Goal: Task Accomplishment & Management: Use online tool/utility

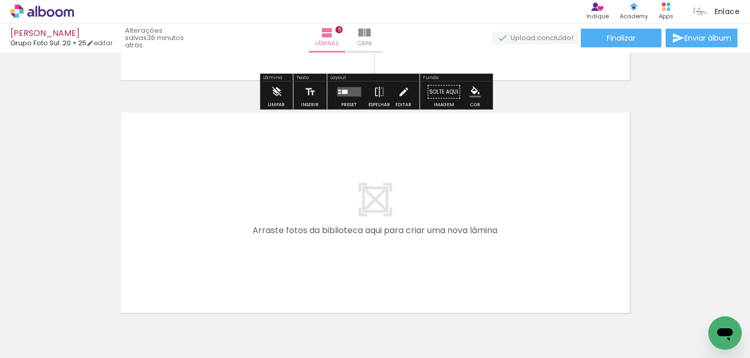
scroll to position [1141, 0]
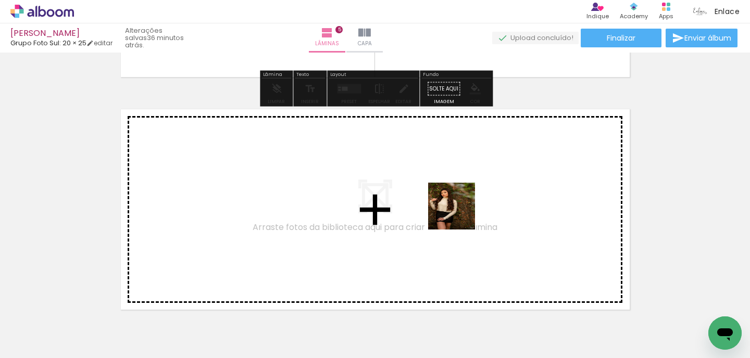
click at [454, 205] on quentale-workspace at bounding box center [375, 179] width 750 height 358
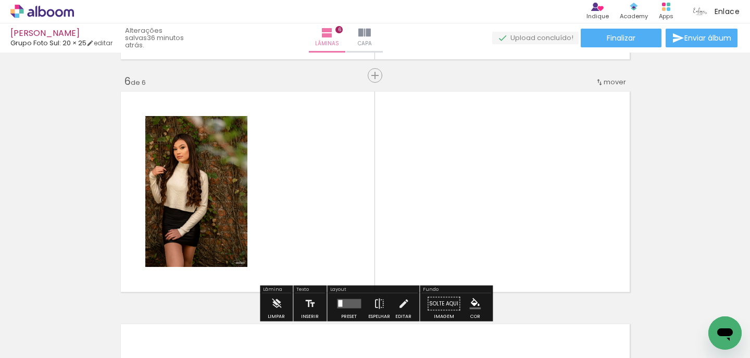
scroll to position [1177, 0]
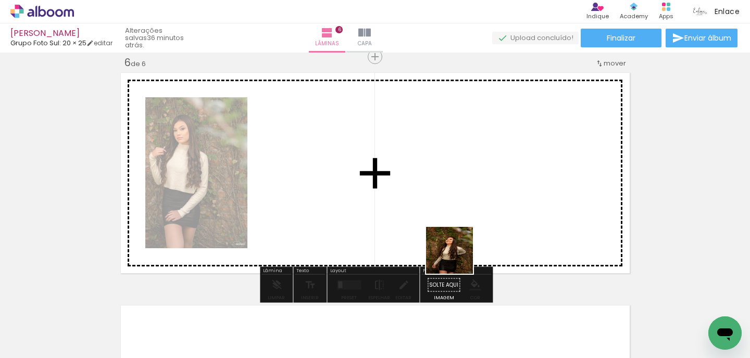
drag, startPoint x: 515, startPoint y: 323, endPoint x: 449, endPoint y: 246, distance: 100.9
click at [450, 246] on quentale-workspace at bounding box center [375, 179] width 750 height 358
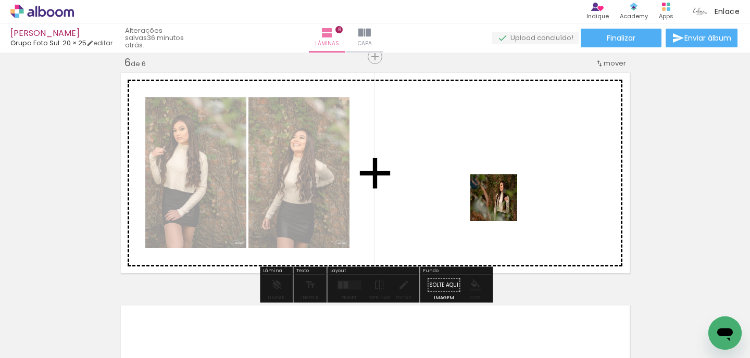
click at [501, 206] on quentale-workspace at bounding box center [375, 179] width 750 height 358
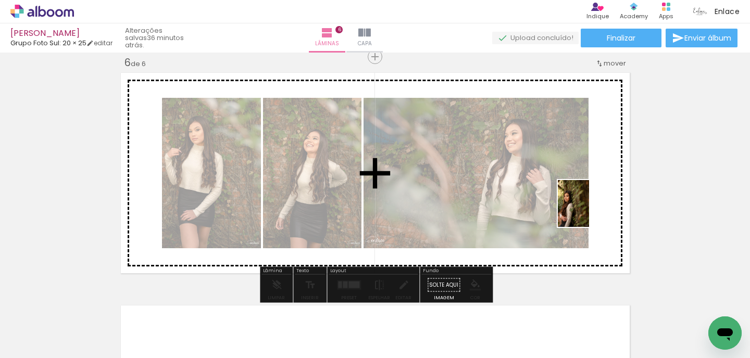
drag, startPoint x: 694, startPoint y: 324, endPoint x: 589, endPoint y: 212, distance: 153.7
click at [589, 212] on quentale-workspace at bounding box center [375, 179] width 750 height 358
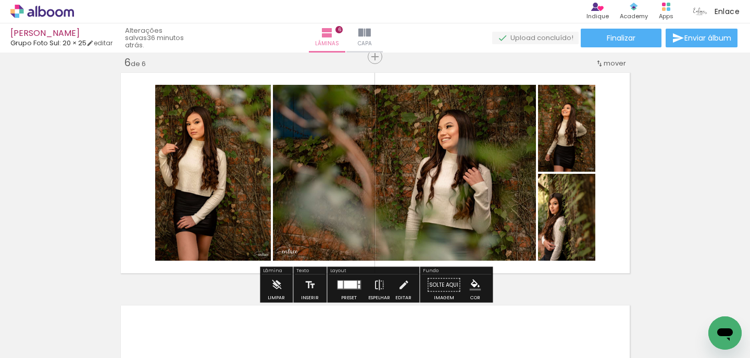
scroll to position [0, 223]
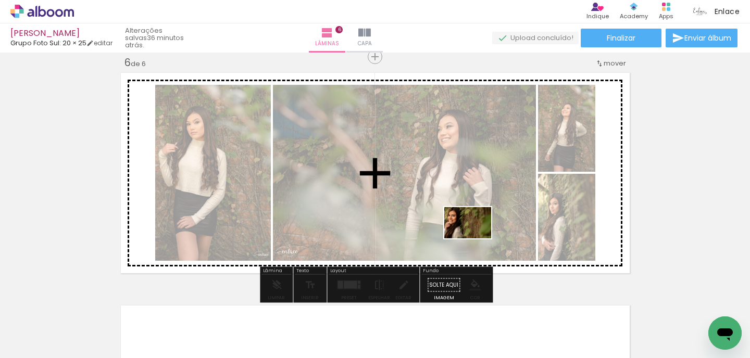
drag, startPoint x: 522, startPoint y: 334, endPoint x: 472, endPoint y: 234, distance: 112.1
click at [472, 234] on quentale-workspace at bounding box center [375, 179] width 750 height 358
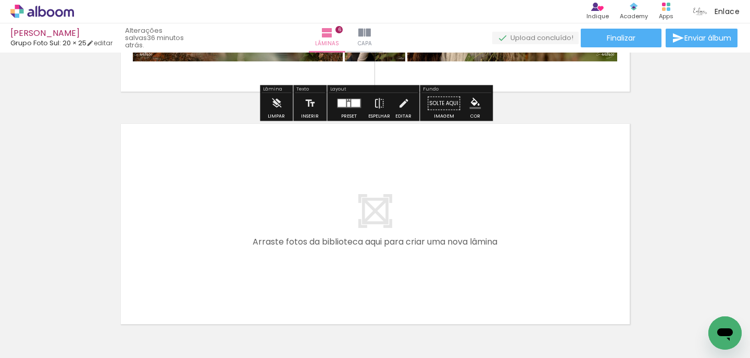
scroll to position [1398, 0]
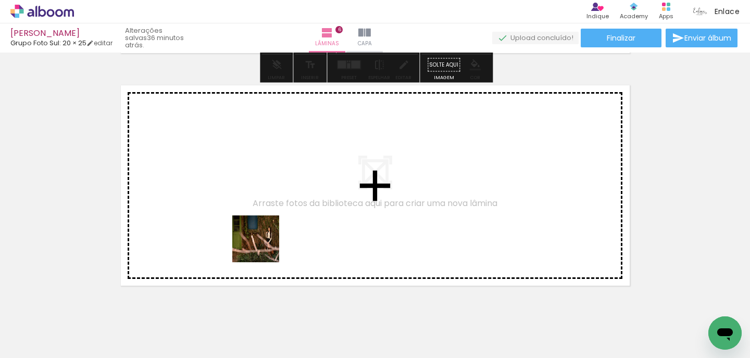
click at [265, 243] on quentale-workspace at bounding box center [375, 179] width 750 height 358
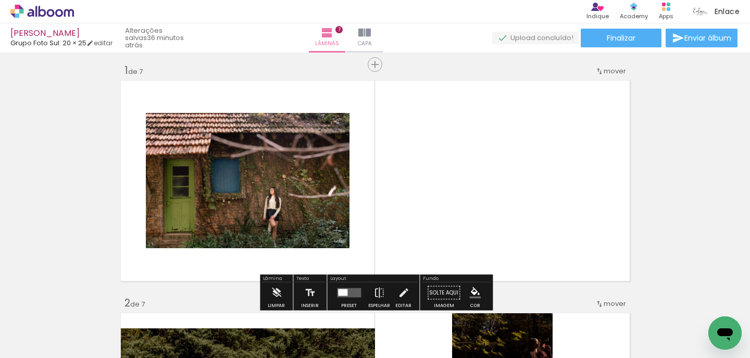
scroll to position [4, 0]
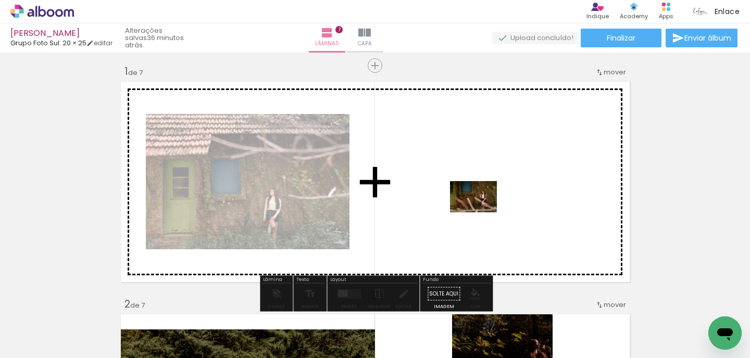
click at [480, 210] on quentale-workspace at bounding box center [375, 179] width 750 height 358
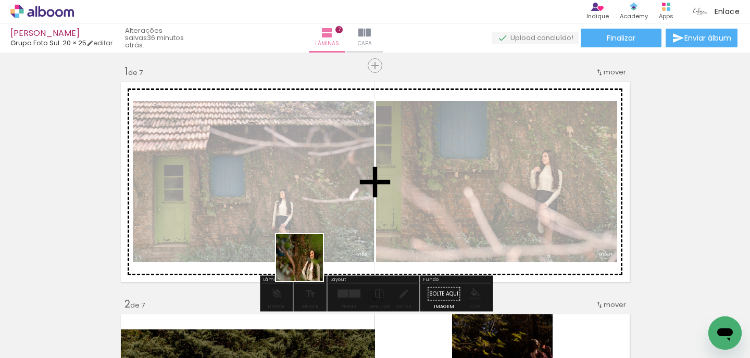
drag, startPoint x: 193, startPoint y: 331, endPoint x: 360, endPoint y: 233, distance: 193.4
click at [361, 233] on quentale-workspace at bounding box center [375, 179] width 750 height 358
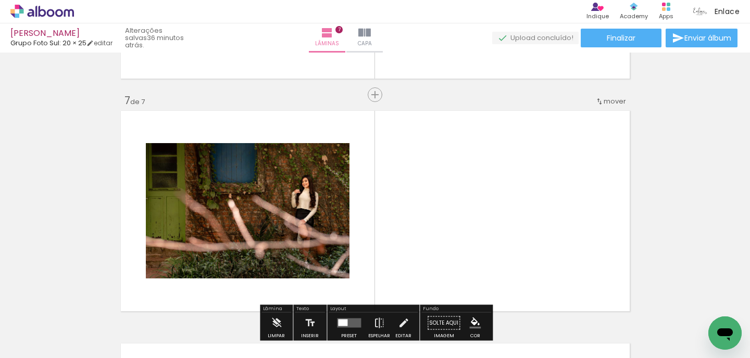
scroll to position [1410, 0]
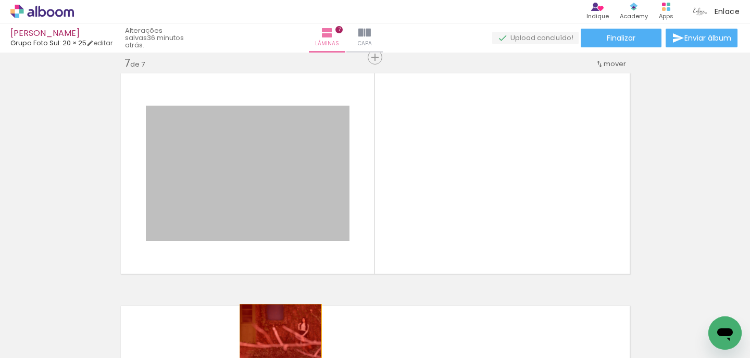
drag, startPoint x: 304, startPoint y: 213, endPoint x: 280, endPoint y: 329, distance: 119.0
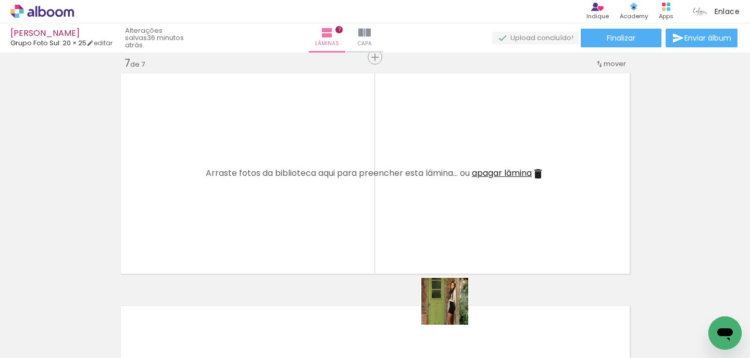
drag, startPoint x: 460, startPoint y: 333, endPoint x: 431, endPoint y: 186, distance: 149.8
click at [431, 186] on quentale-workspace at bounding box center [375, 179] width 750 height 358
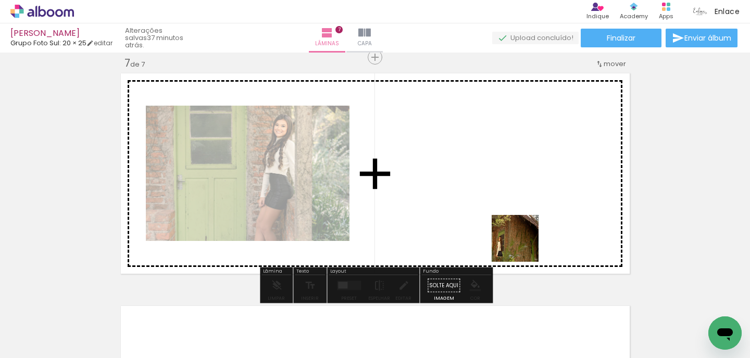
drag, startPoint x: 571, startPoint y: 323, endPoint x: 523, endPoint y: 246, distance: 89.6
click at [523, 246] on quentale-workspace at bounding box center [375, 179] width 750 height 358
